Goal: Task Accomplishment & Management: Complete application form

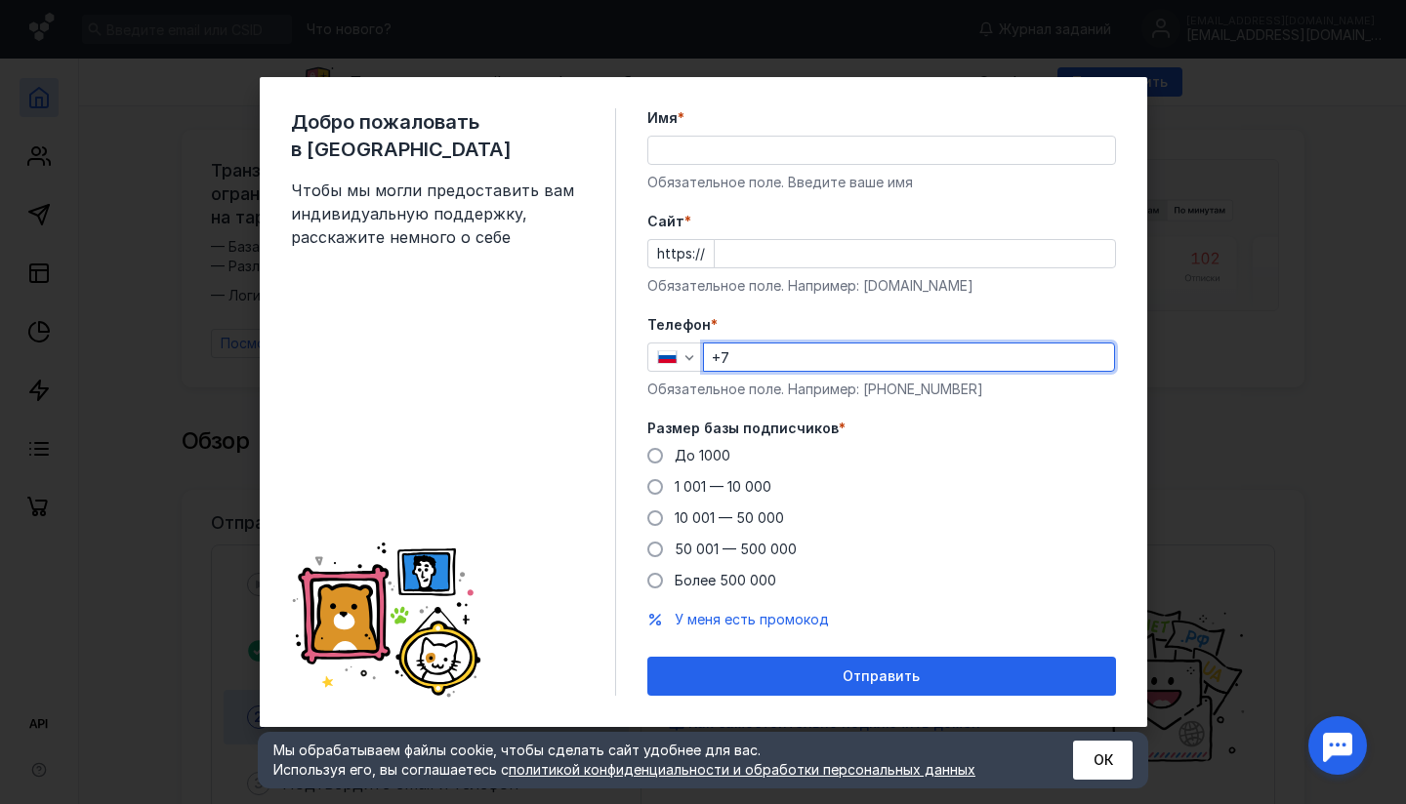
click at [783, 353] on input "+7" at bounding box center [909, 357] width 410 height 27
type input "[PHONE_NUMBER]"
type input "[PERSON_NAME]"
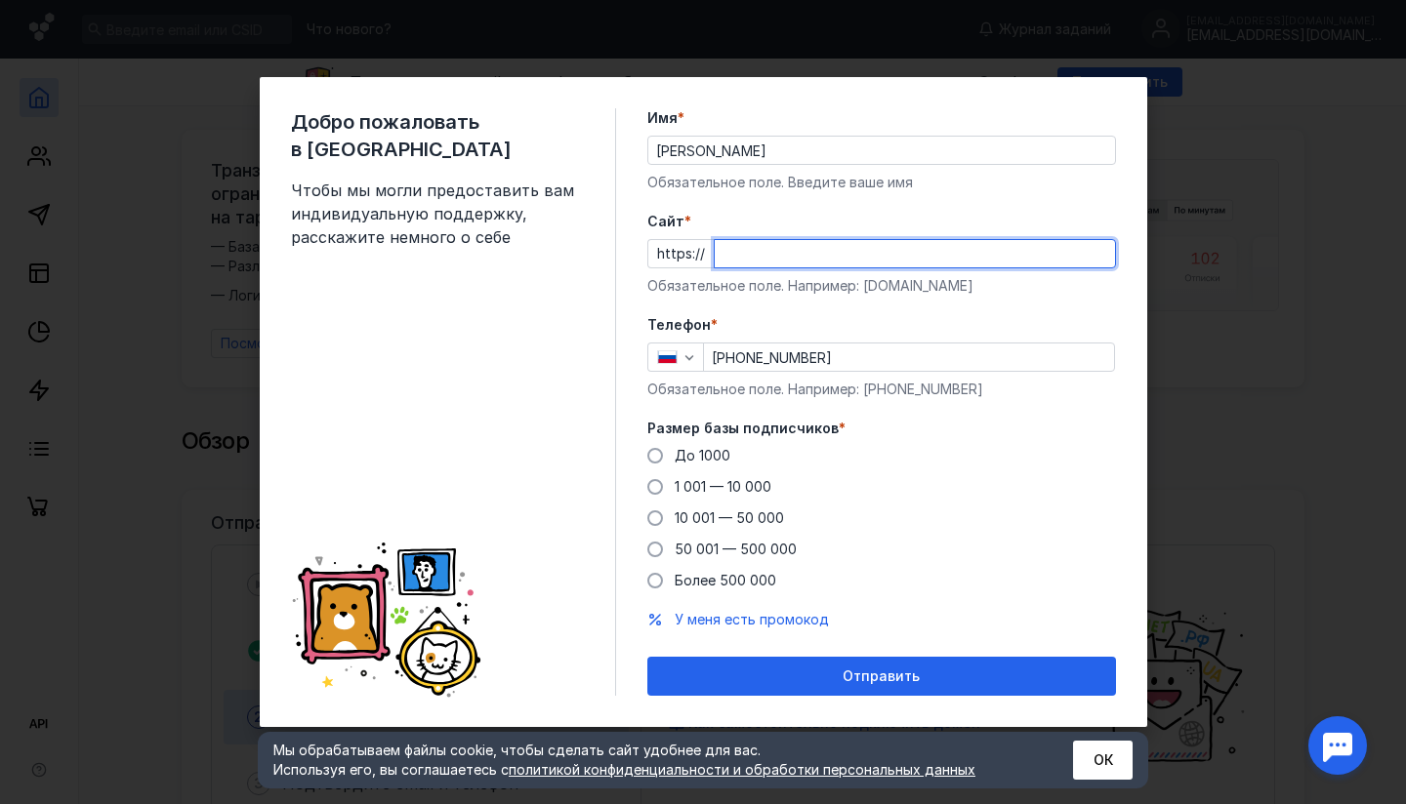
click at [797, 258] on input "Cайт *" at bounding box center [915, 253] width 400 height 27
type input "ы"
type input "[DOMAIN_NAME]"
click at [699, 453] on span "До 1000" at bounding box center [703, 455] width 56 height 17
click at [0, 0] on input "До 1000" at bounding box center [0, 0] width 0 height 0
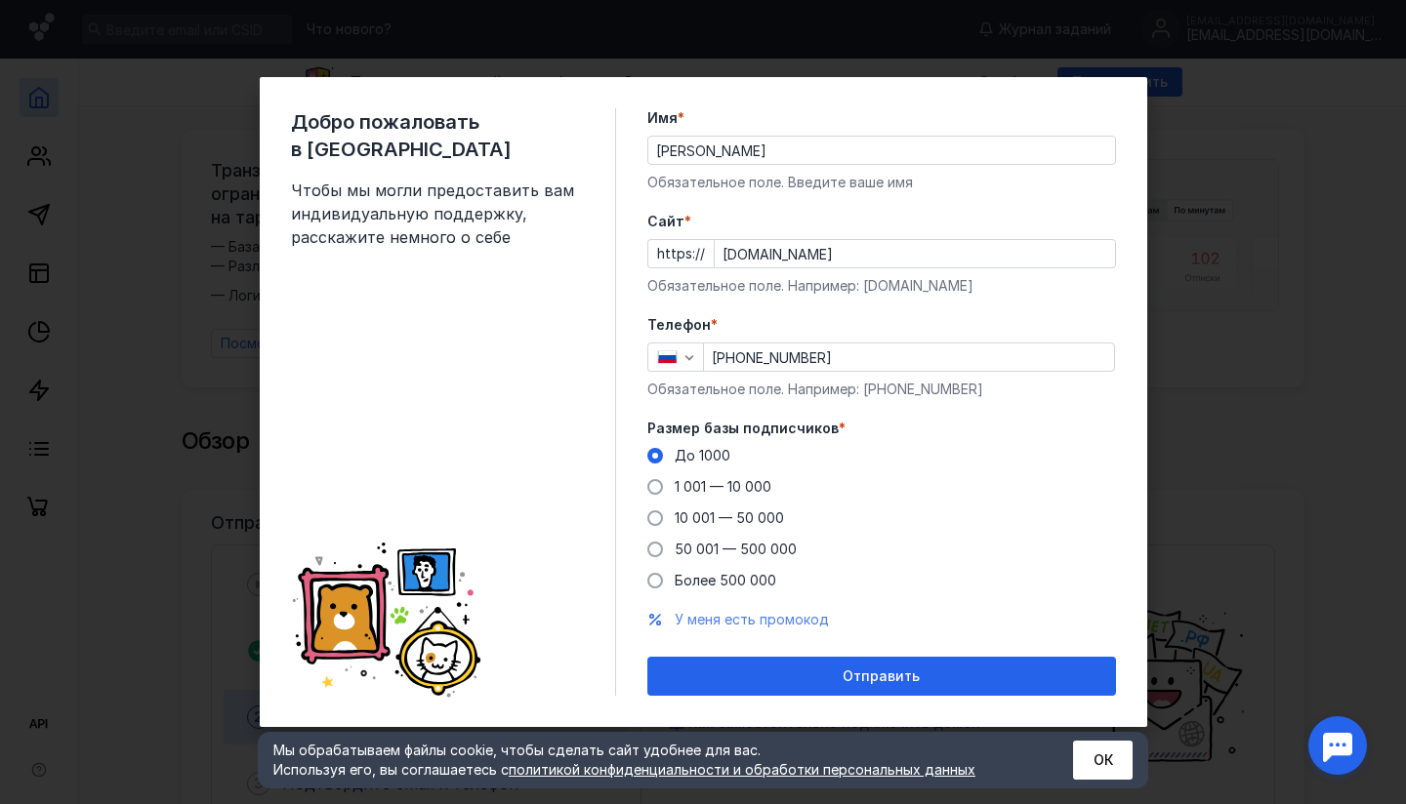
click at [798, 624] on span "У меня есть промокод" at bounding box center [752, 619] width 154 height 17
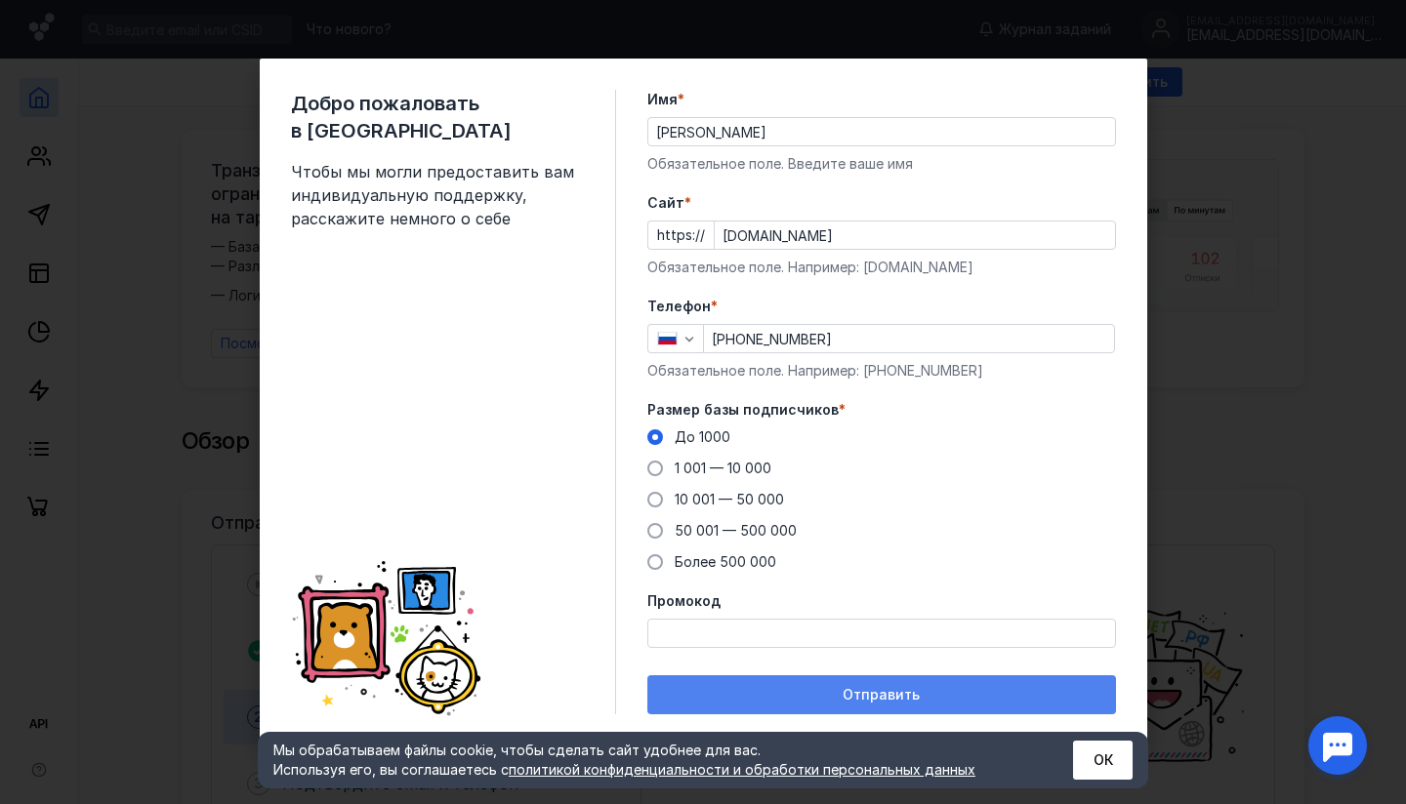
click at [751, 691] on div "Отправить" at bounding box center [881, 695] width 449 height 17
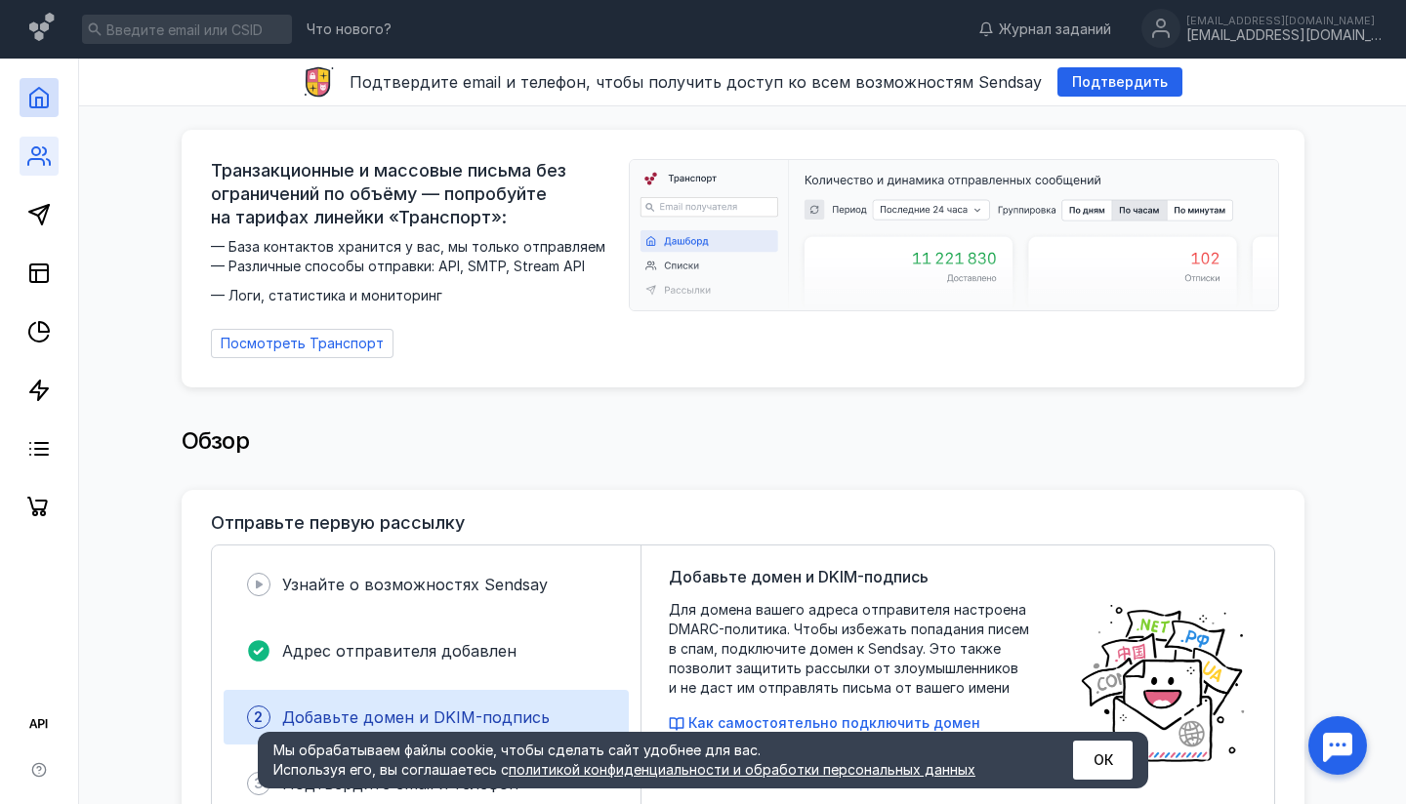
click at [23, 144] on link at bounding box center [39, 156] width 39 height 39
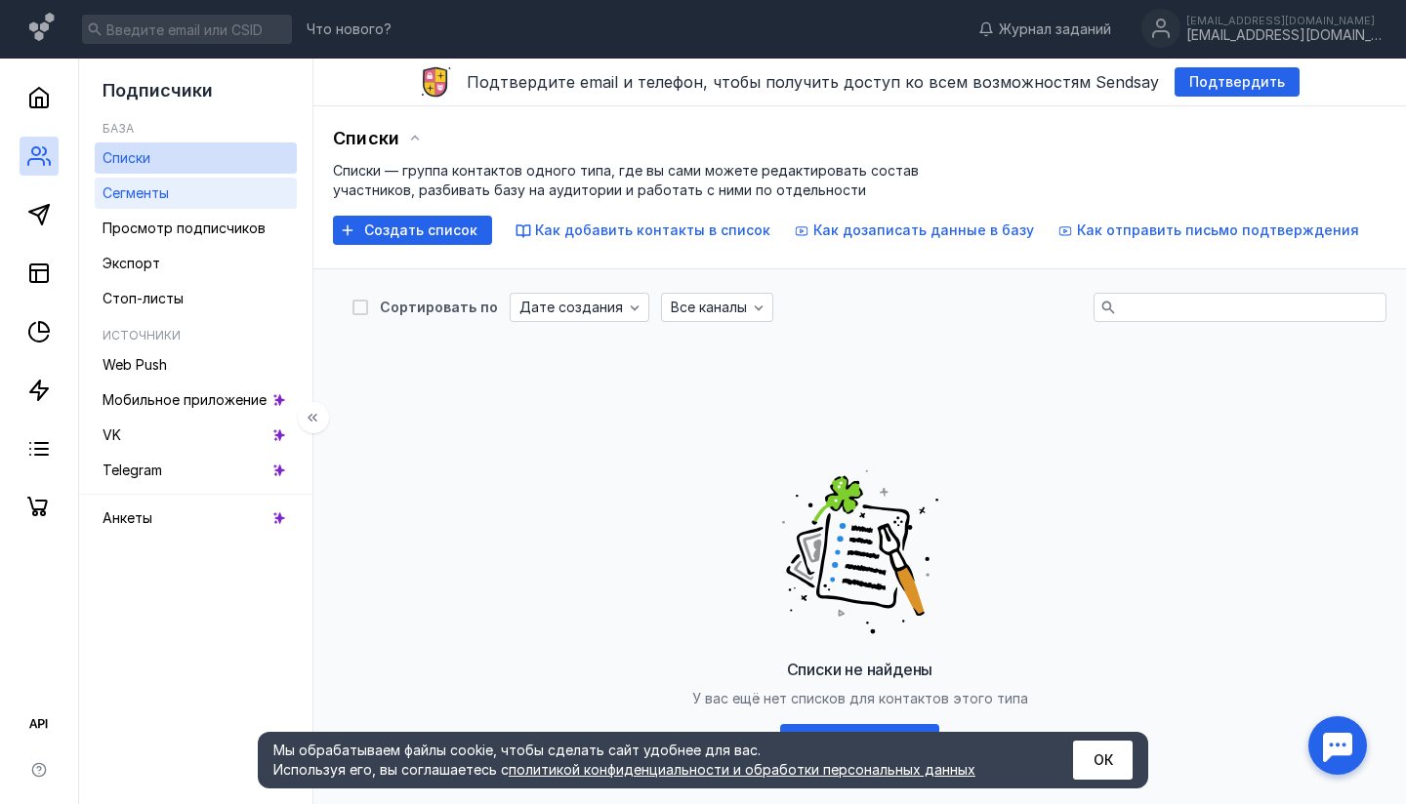
click at [192, 195] on link "Сегменты" at bounding box center [196, 193] width 202 height 31
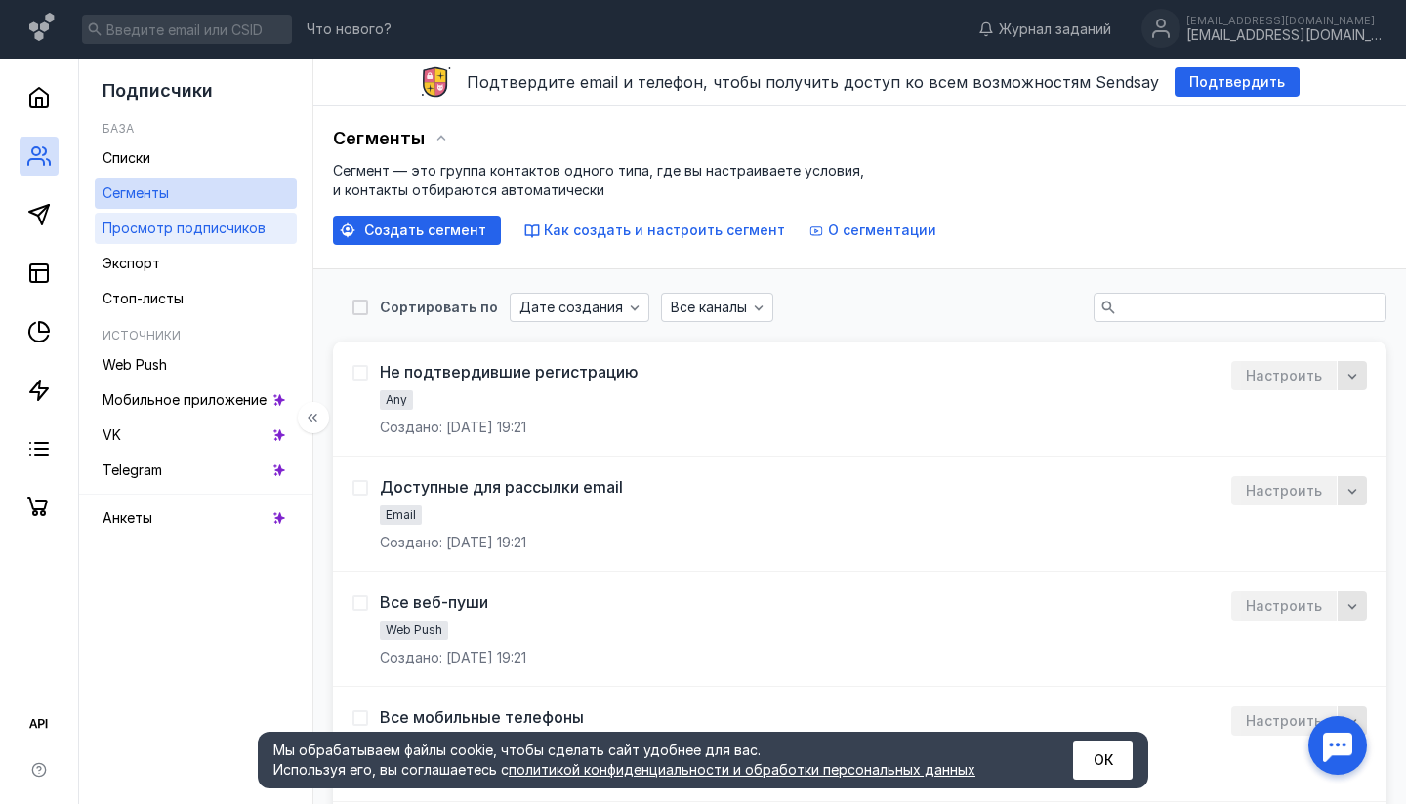
click at [219, 232] on span "Просмотр подписчиков" at bounding box center [184, 228] width 163 height 17
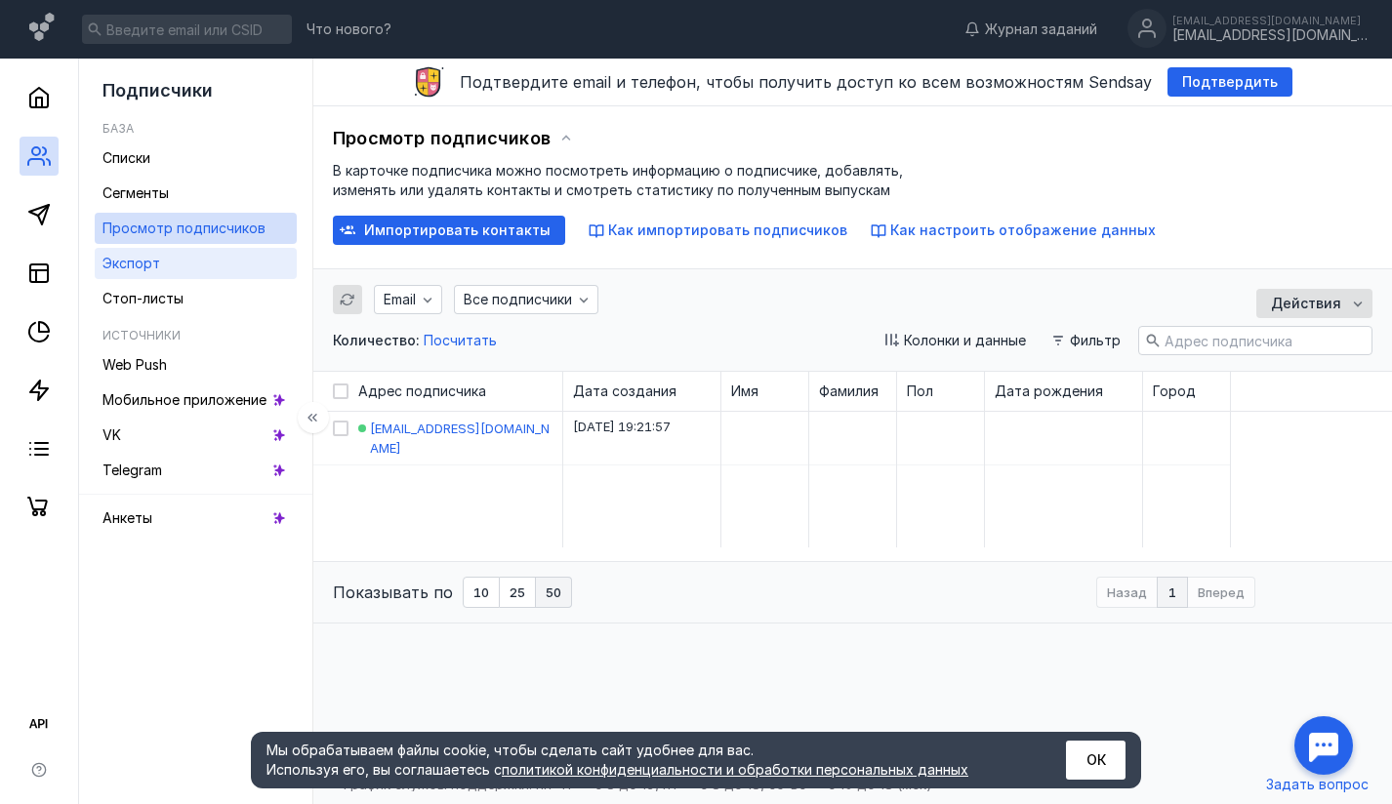
click at [187, 261] on link "Экспорт" at bounding box center [196, 263] width 202 height 31
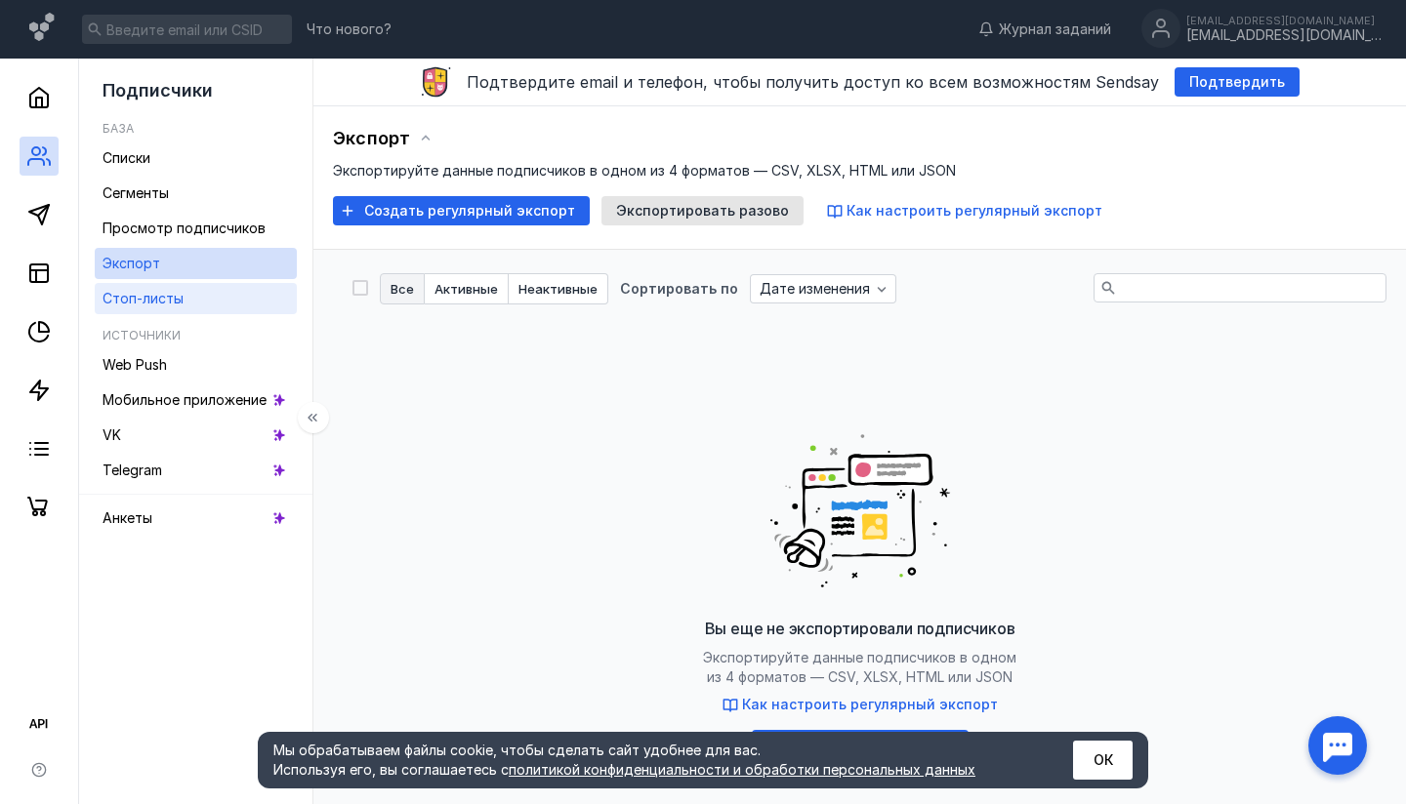
click at [186, 290] on link "Стоп-листы" at bounding box center [196, 298] width 202 height 31
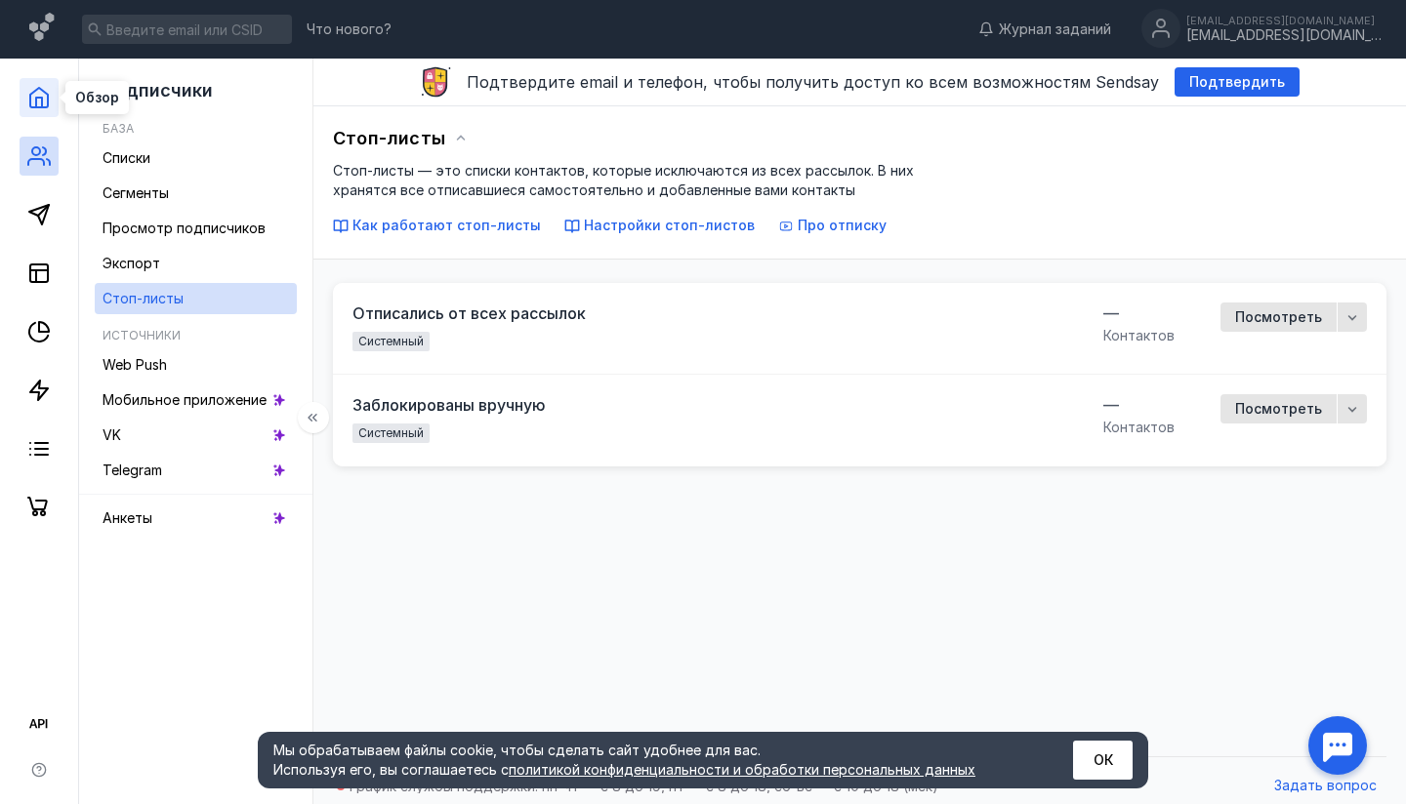
click at [46, 101] on icon at bounding box center [38, 97] width 23 height 23
